Goal: Transaction & Acquisition: Book appointment/travel/reservation

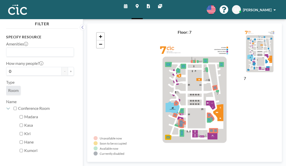
click at [127, 4] on icon at bounding box center [126, 6] width 4 height 4
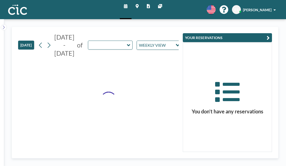
type input "Uroko"
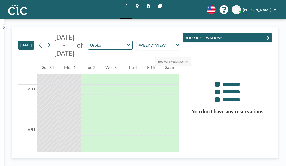
scroll to position [690, 0]
click at [46, 41] on icon at bounding box center [48, 45] width 5 height 8
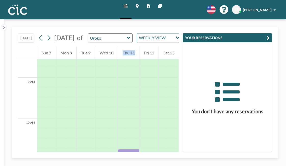
scroll to position [363, 0]
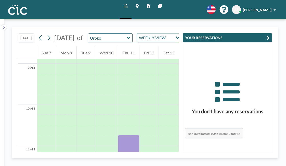
drag, startPoint x: 130, startPoint y: 112, endPoint x: 145, endPoint y: 99, distance: 20.1
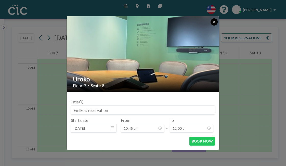
click at [213, 23] on icon at bounding box center [214, 21] width 3 height 3
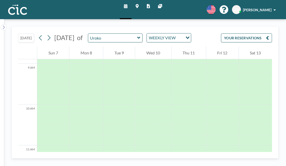
click at [138, 2] on link "Maps" at bounding box center [137, 9] width 11 height 19
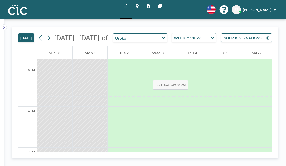
scroll to position [690, 0]
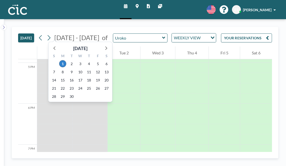
click at [54, 34] on span "[DATE] - [DATE]" at bounding box center [76, 38] width 45 height 8
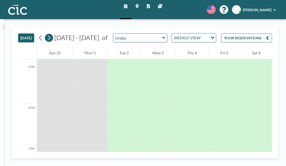
click at [48, 35] on icon at bounding box center [49, 37] width 3 height 5
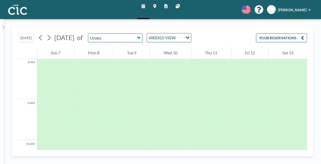
scroll to position [326, 0]
drag, startPoint x: 194, startPoint y: 111, endPoint x: 211, endPoint y: 112, distance: 17.3
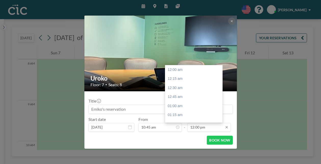
scroll to position [391, 0]
click at [188, 123] on input "12:00 pm" at bounding box center [208, 127] width 43 height 9
click at [180, 128] on div "12:30 pm" at bounding box center [193, 132] width 57 height 9
type input "12:30 pm"
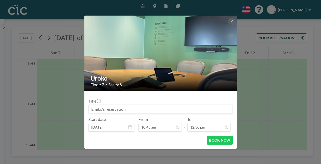
click at [162, 105] on input at bounding box center [161, 109] width 144 height 9
type input "Fukuoka Now"
click at [215, 136] on button "BOOK NOW" at bounding box center [220, 140] width 26 height 9
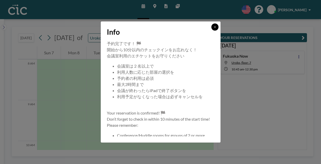
click at [211, 31] on button at bounding box center [214, 26] width 7 height 7
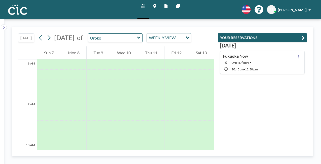
click at [254, 83] on div "[DATE] Fukuoka Now Uroko, floor: 7 10:45 AM - 12:30 PM" at bounding box center [262, 96] width 89 height 108
click at [39, 35] on icon at bounding box center [40, 37] width 3 height 5
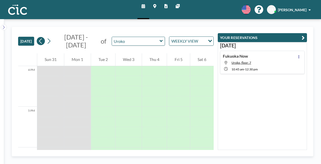
scroll to position [692, 0]
click at [46, 37] on icon at bounding box center [48, 41] width 5 height 8
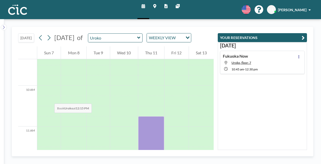
scroll to position [376, 0]
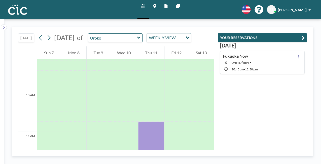
click at [156, 6] on icon at bounding box center [154, 6] width 3 height 4
